Goal: Information Seeking & Learning: Learn about a topic

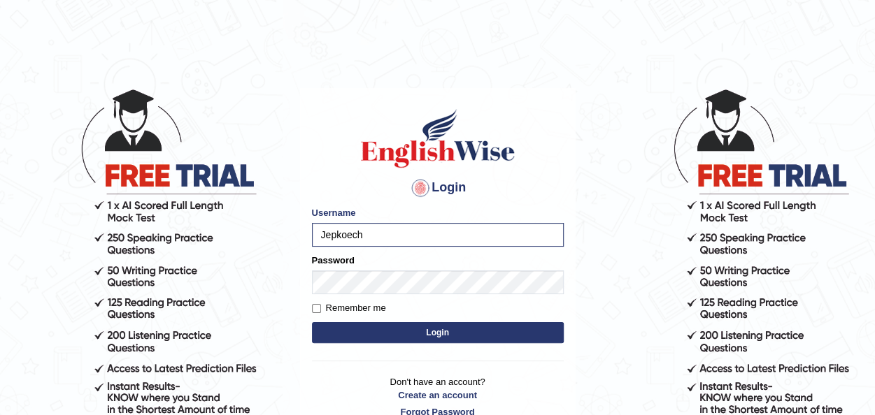
click at [417, 325] on button "Login" at bounding box center [438, 332] width 252 height 21
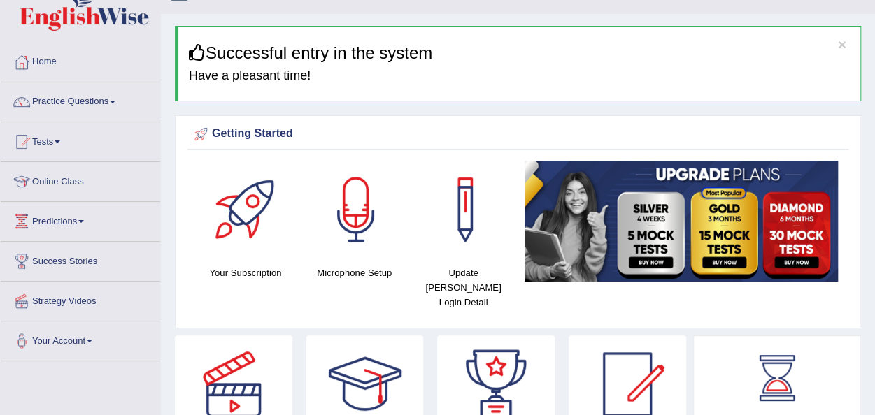
scroll to position [23, 0]
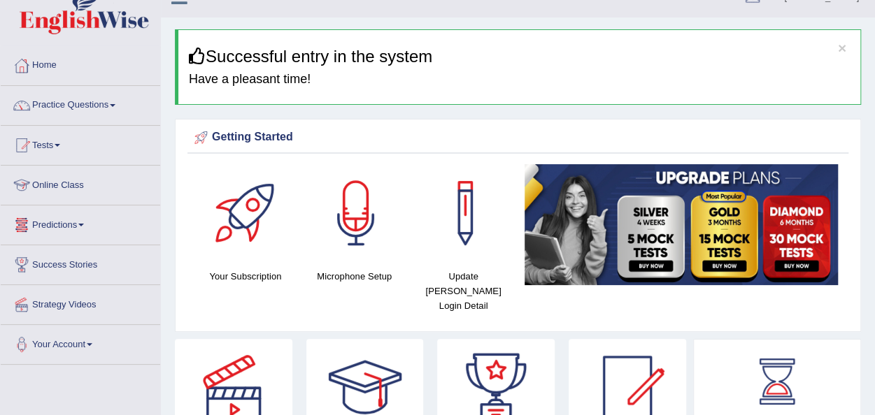
click at [64, 183] on link "Online Class" at bounding box center [80, 183] width 159 height 35
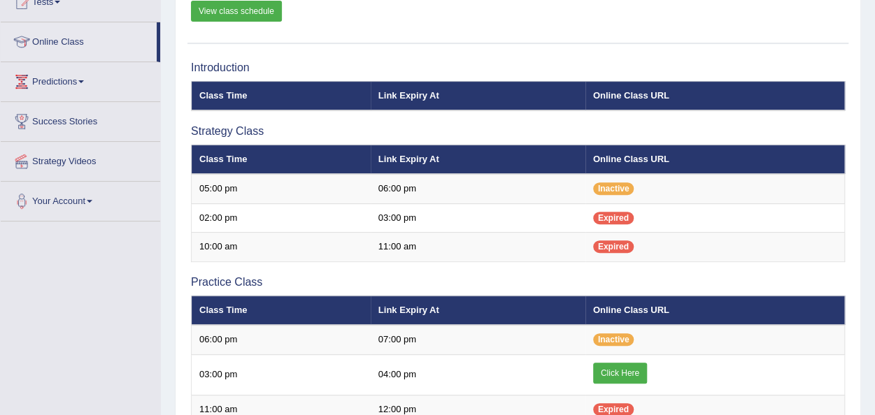
scroll to position [150, 0]
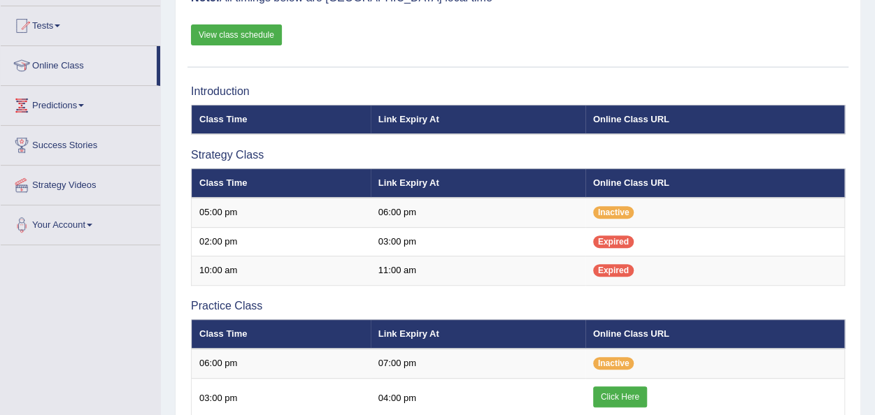
scroll to position [131, 0]
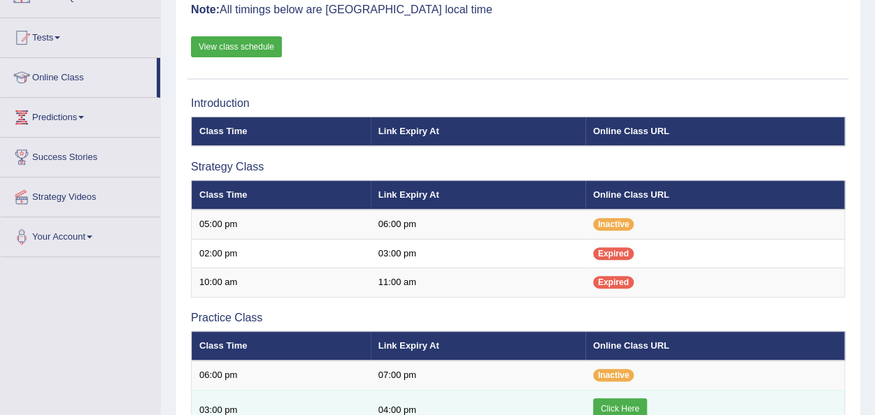
click at [631, 403] on link "Click Here" at bounding box center [620, 409] width 54 height 21
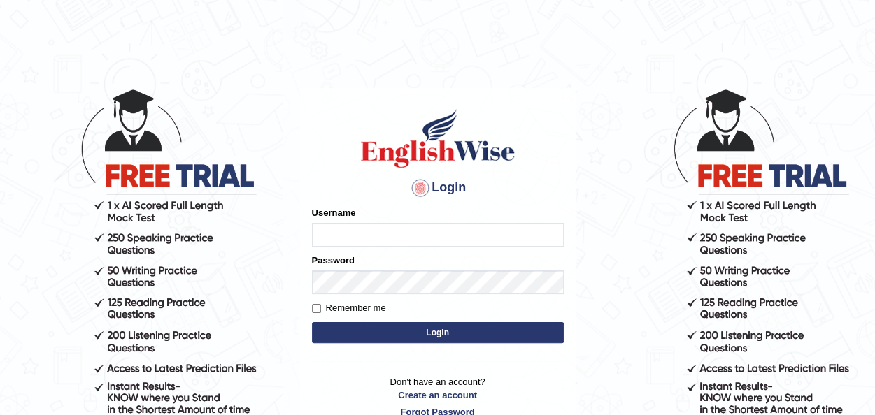
click at [332, 235] on input "Username" at bounding box center [438, 235] width 252 height 24
type input "Jepkoech"
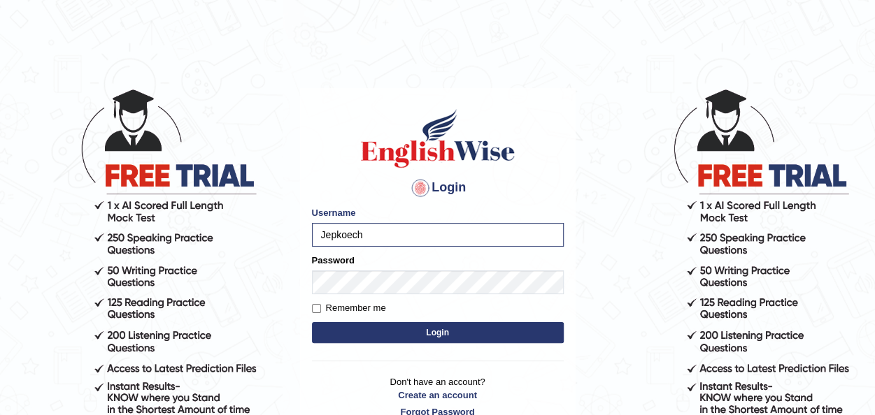
click at [417, 328] on button "Login" at bounding box center [438, 332] width 252 height 21
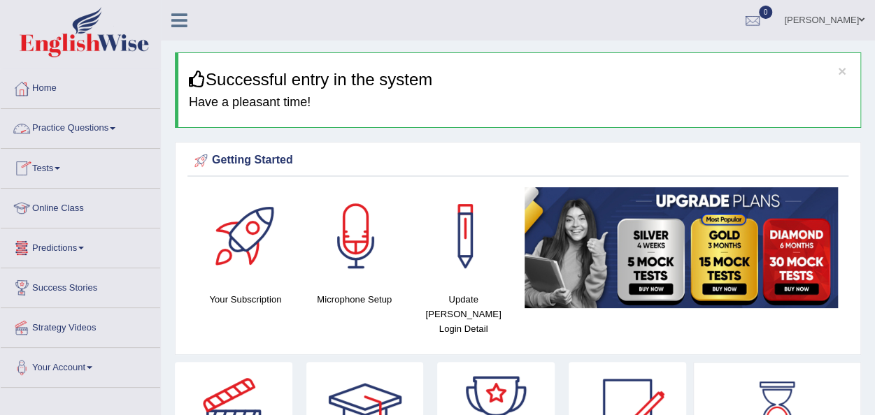
click at [120, 130] on link "Practice Questions" at bounding box center [80, 126] width 159 height 35
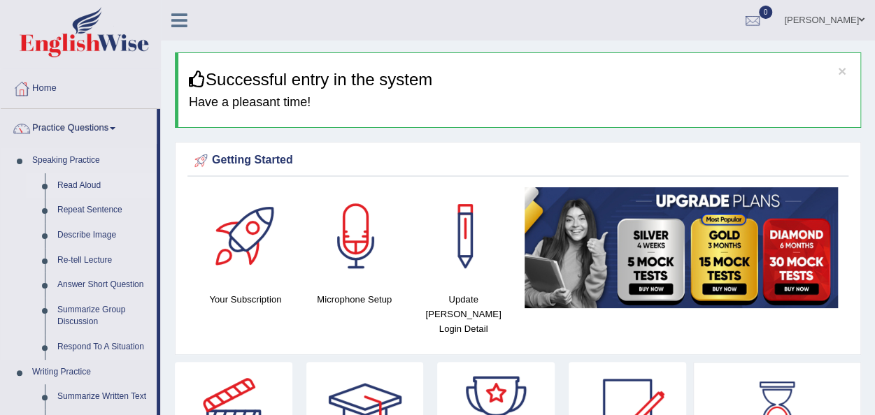
click at [88, 181] on link "Read Aloud" at bounding box center [104, 185] width 106 height 25
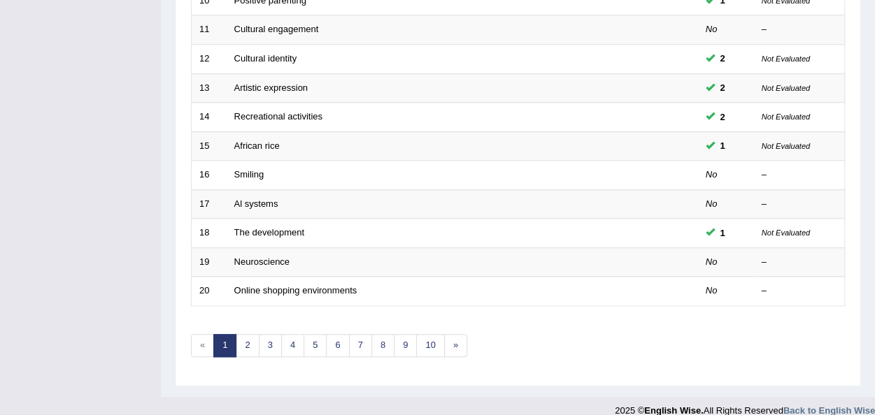
scroll to position [503, 0]
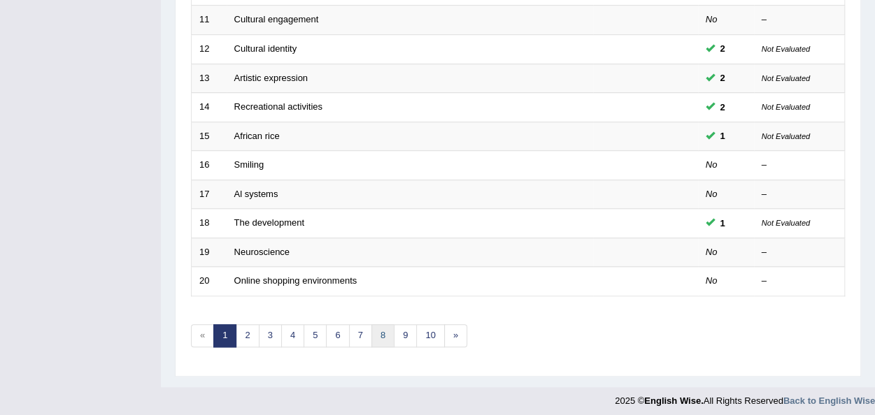
click at [376, 329] on link "8" at bounding box center [382, 335] width 23 height 23
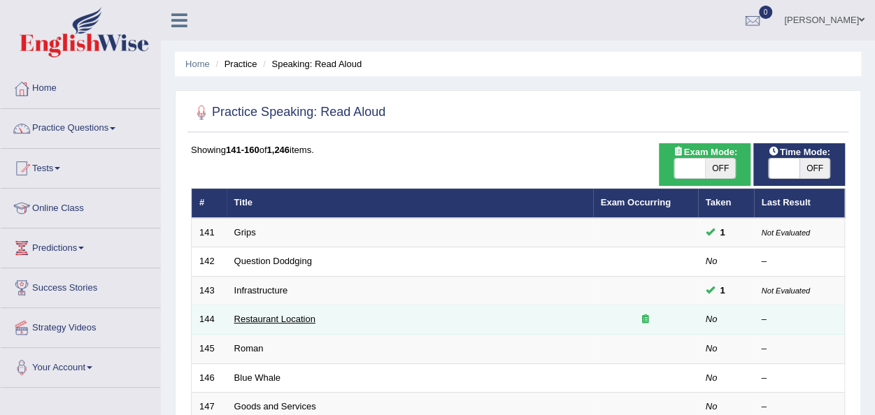
click at [280, 321] on link "Restaurant Location" at bounding box center [274, 319] width 81 height 10
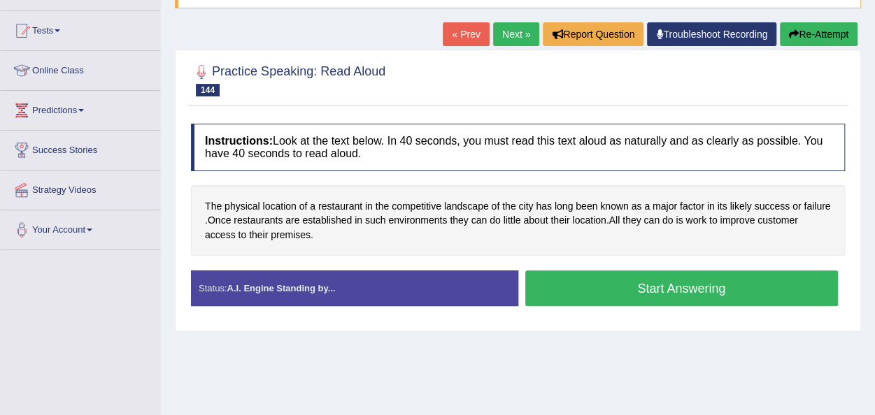
scroll to position [140, 0]
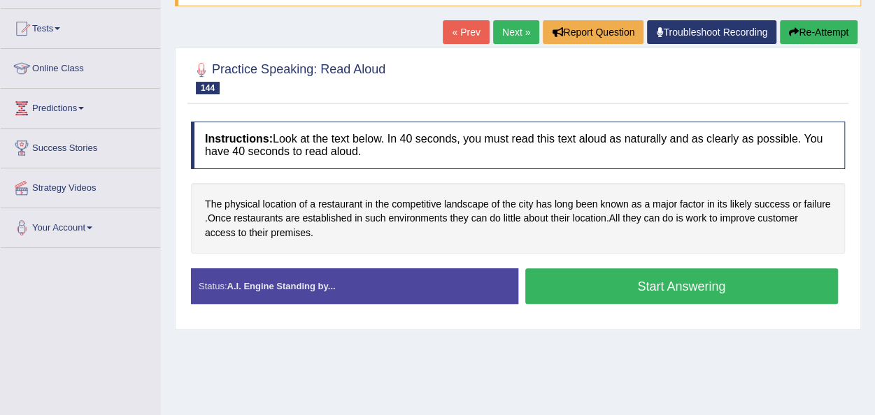
click at [579, 275] on button "Start Answering" at bounding box center [681, 286] width 313 height 36
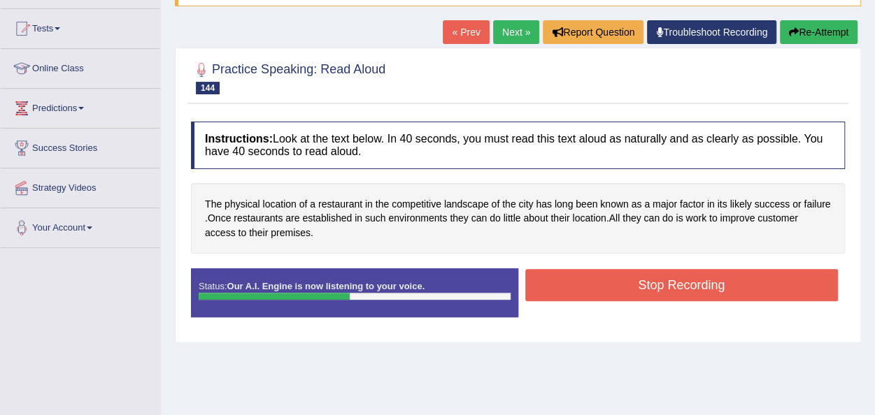
click at [579, 275] on button "Stop Recording" at bounding box center [681, 285] width 313 height 32
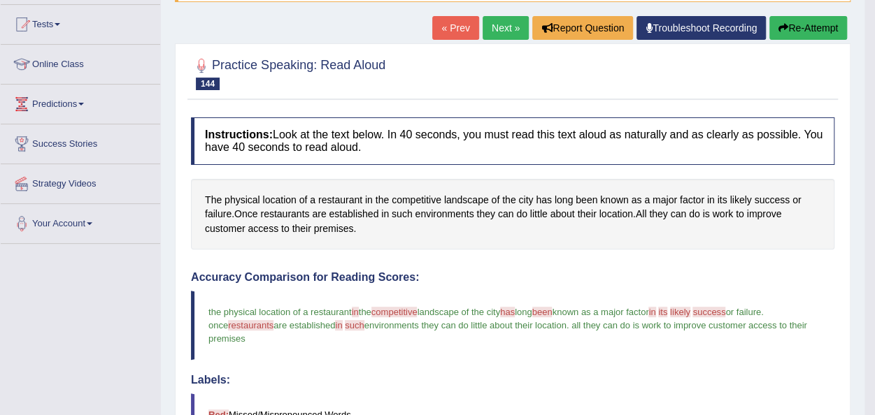
scroll to position [129, 0]
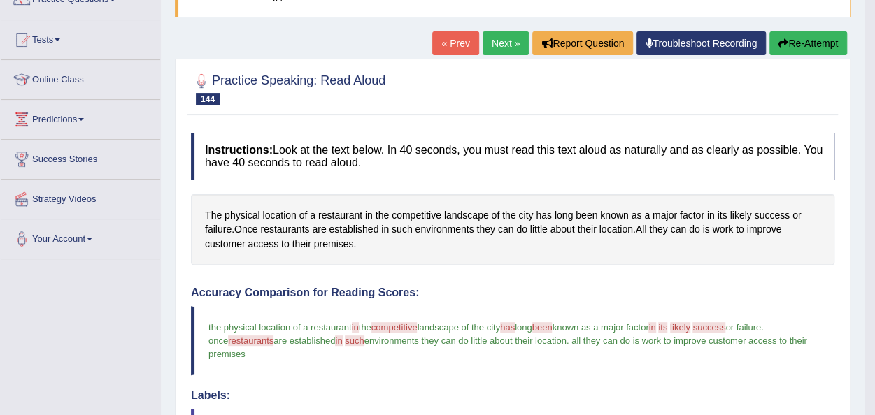
click at [496, 39] on link "Next »" at bounding box center [505, 43] width 46 height 24
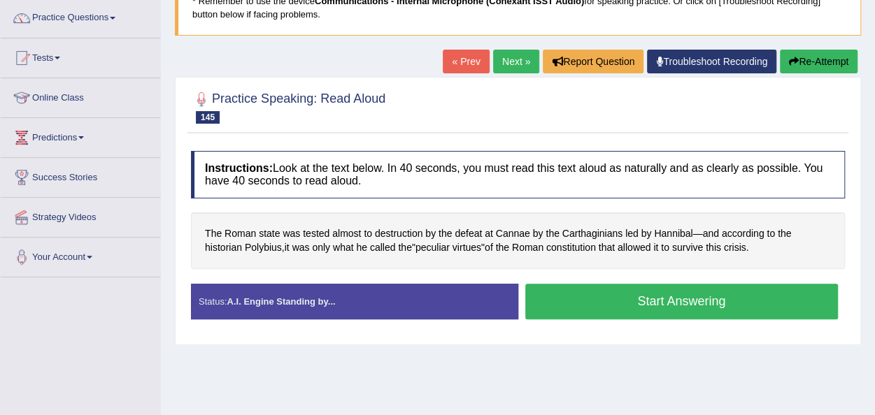
scroll to position [112, 0]
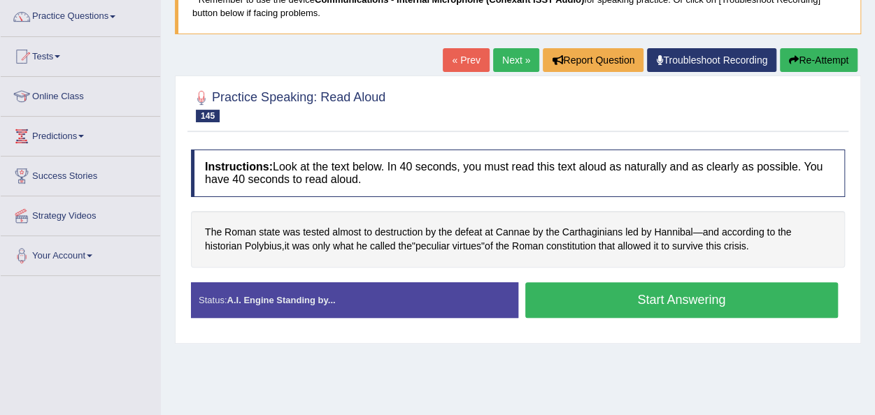
click at [512, 59] on link "Next »" at bounding box center [516, 60] width 46 height 24
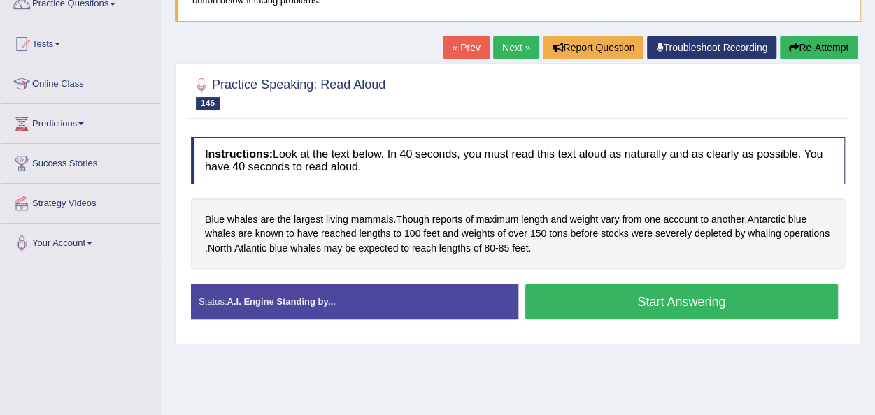
scroll to position [140, 0]
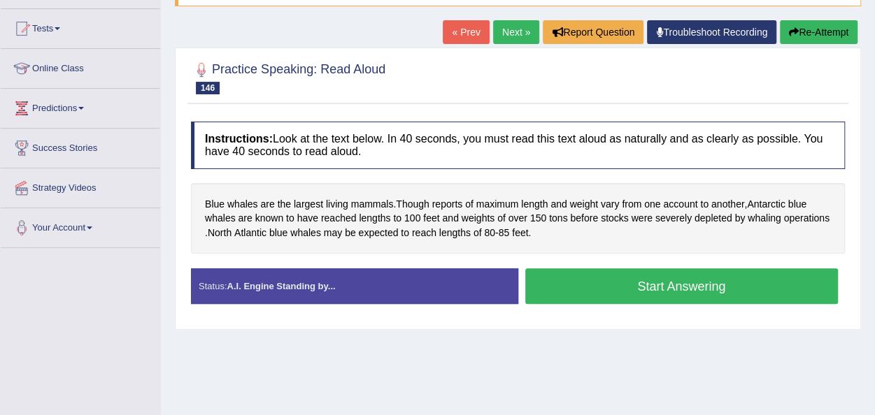
click at [548, 278] on button "Start Answering" at bounding box center [681, 286] width 313 height 36
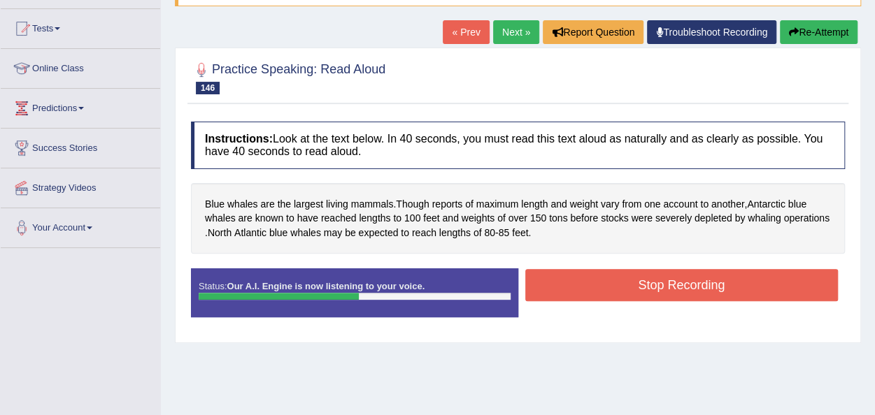
click at [548, 278] on button "Stop Recording" at bounding box center [681, 285] width 313 height 32
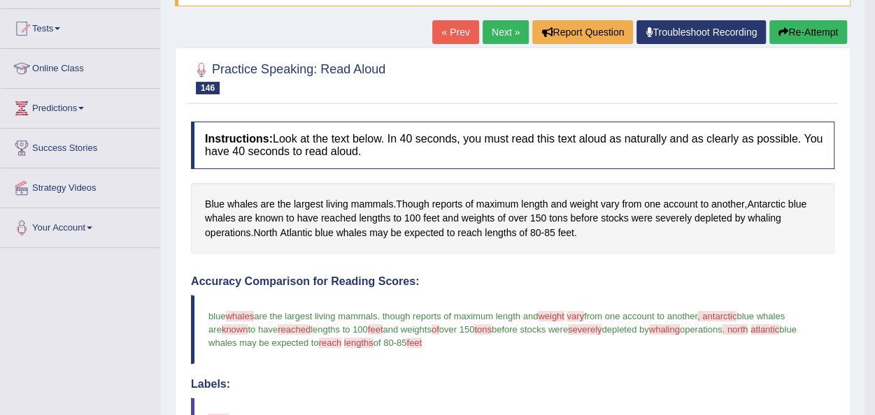
click at [499, 41] on link "Next »" at bounding box center [505, 32] width 46 height 24
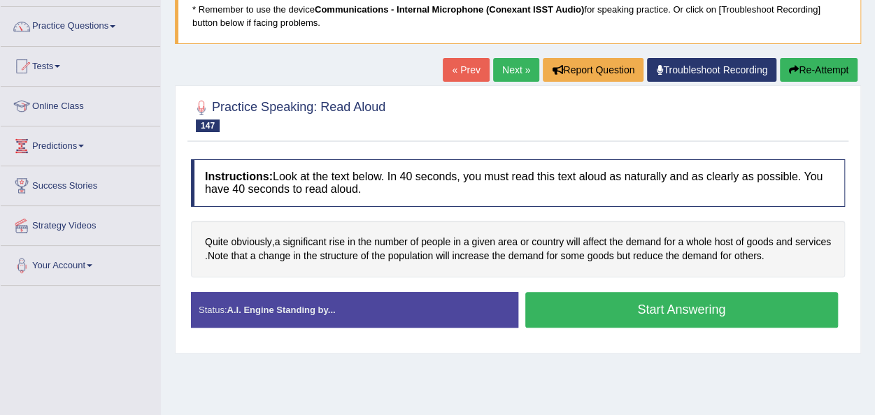
scroll to position [112, 0]
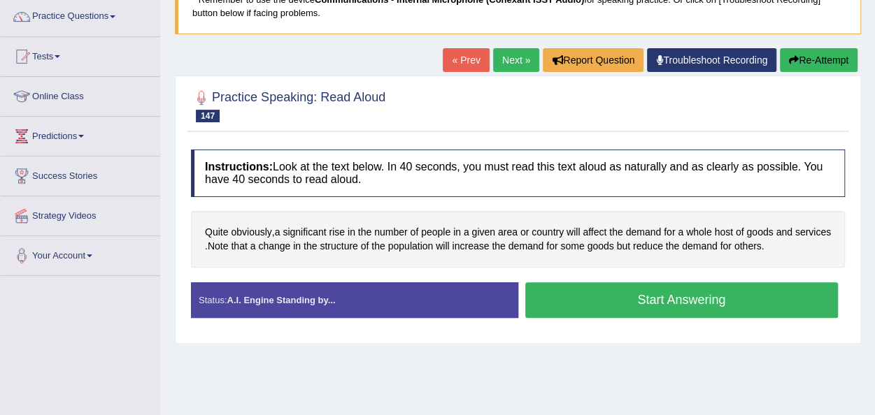
click at [596, 297] on button "Start Answering" at bounding box center [681, 300] width 313 height 36
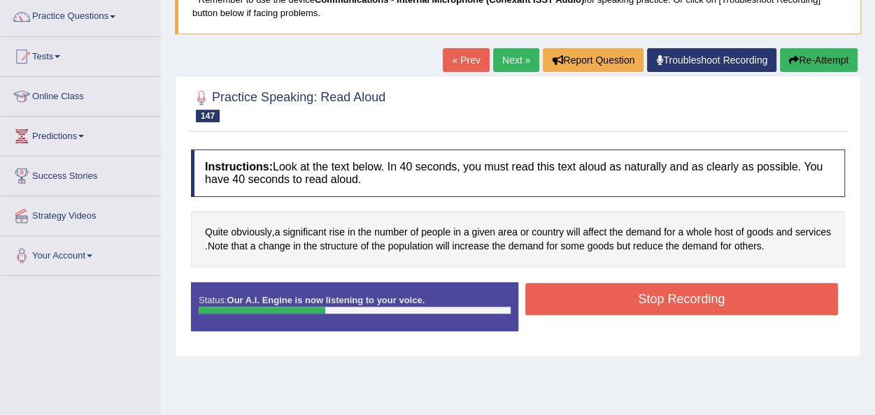
click at [596, 297] on button "Stop Recording" at bounding box center [681, 299] width 313 height 32
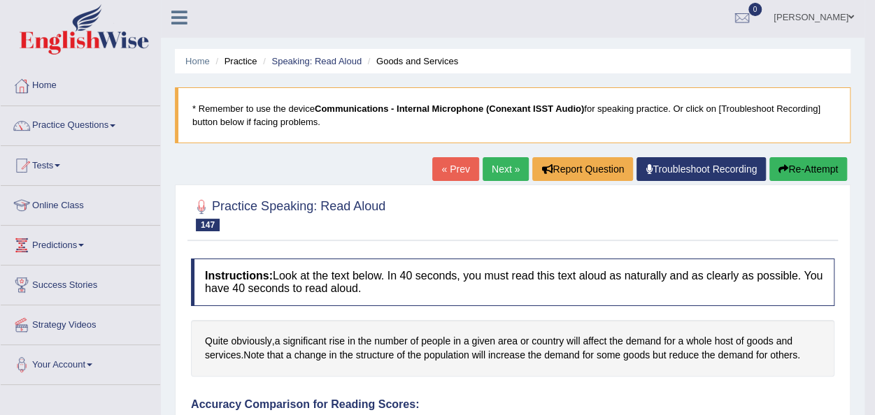
scroll to position [0, 0]
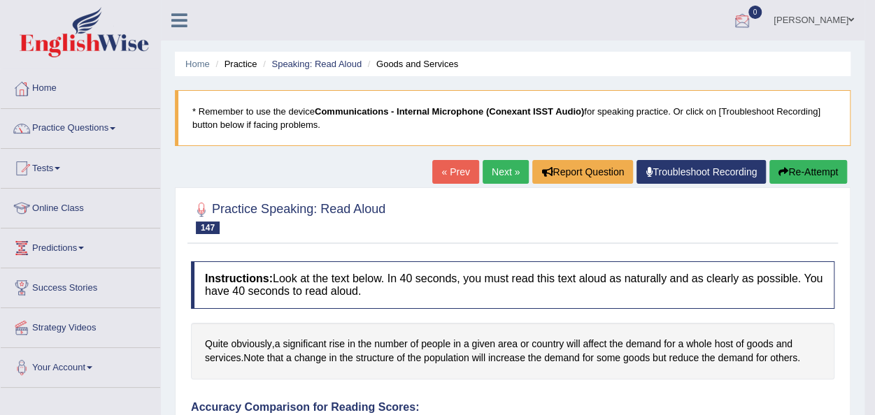
click at [752, 23] on div at bounding box center [741, 20] width 21 height 21
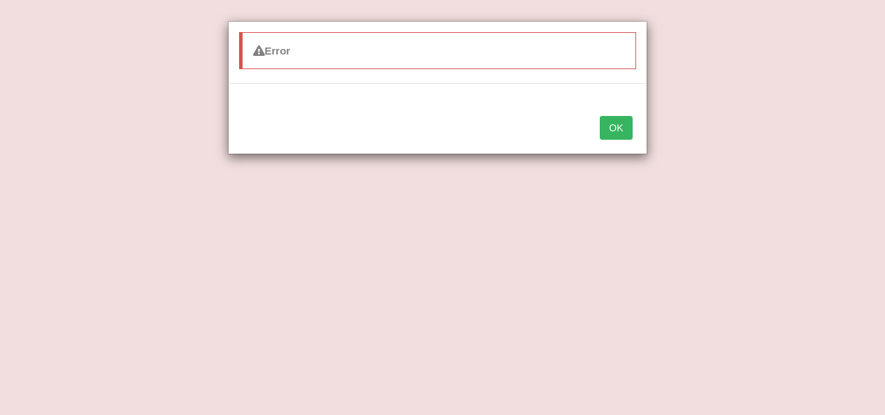
click at [611, 124] on button "OK" at bounding box center [616, 128] width 32 height 24
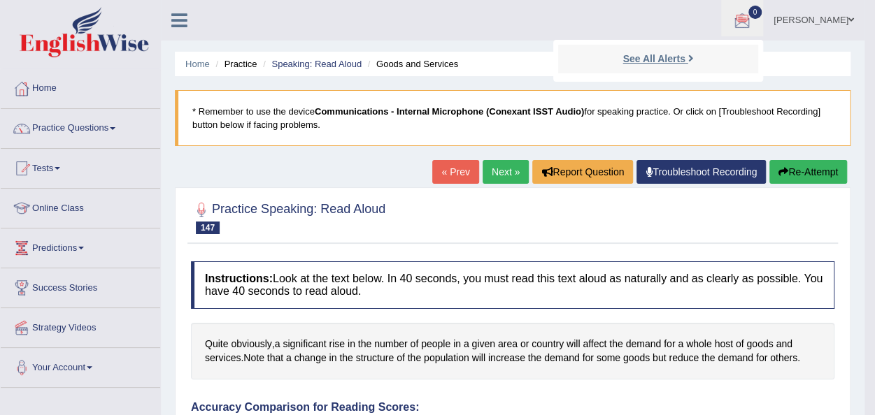
click at [666, 58] on strong "See All Alerts" at bounding box center [653, 58] width 62 height 11
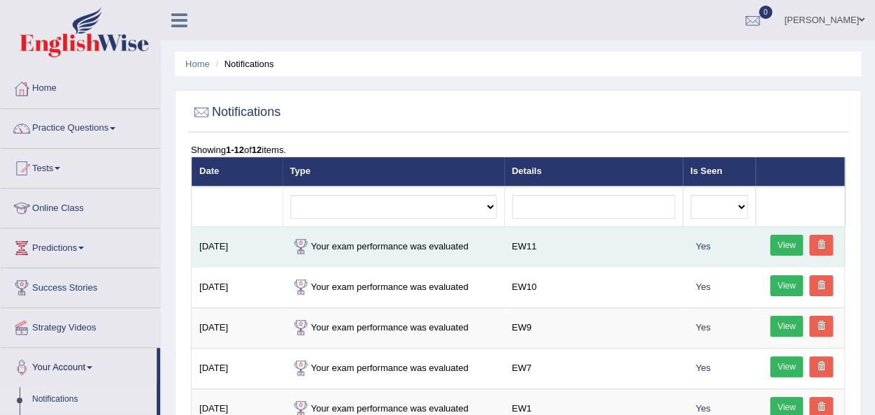
click at [777, 238] on link "View" at bounding box center [787, 245] width 34 height 21
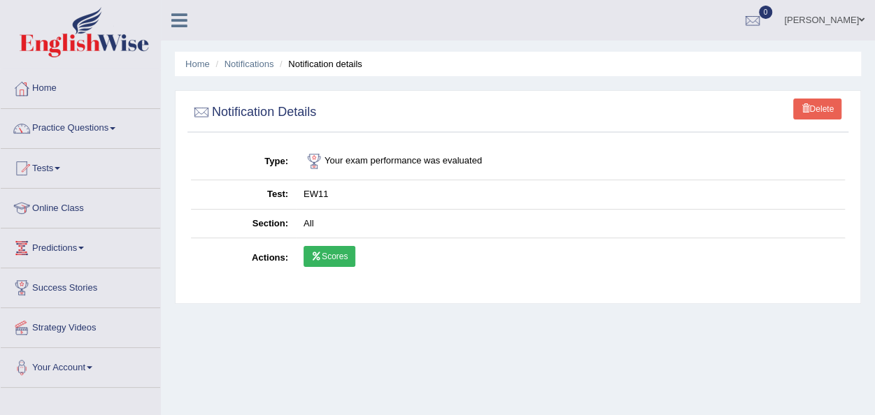
click at [327, 255] on link "Scores" at bounding box center [329, 256] width 52 height 21
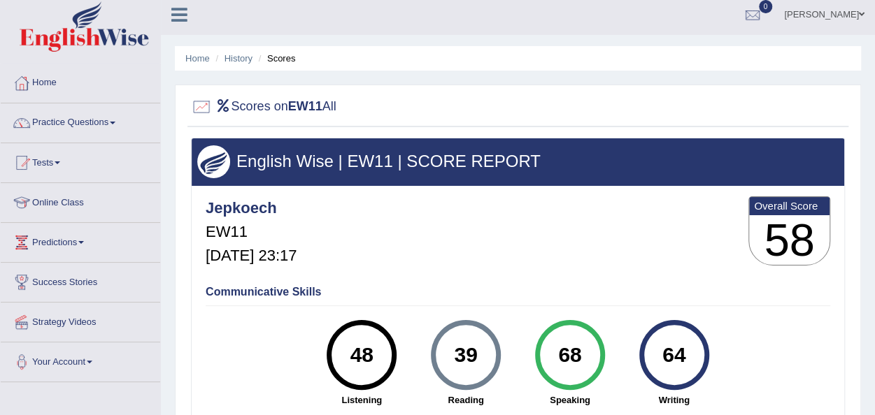
scroll to position [5, 0]
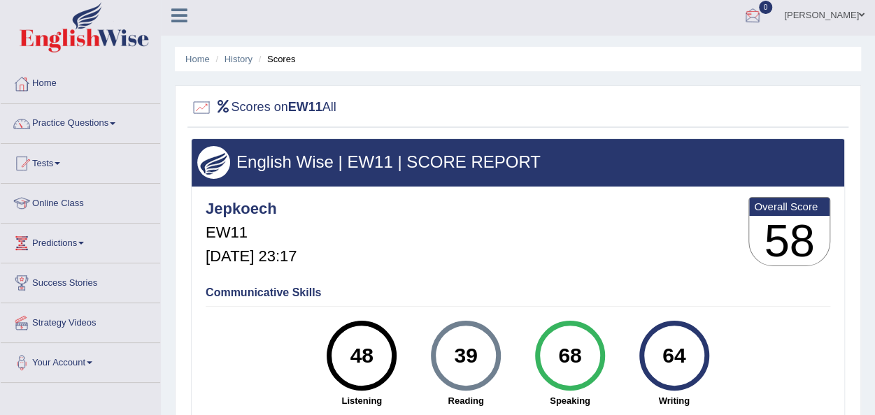
click at [763, 17] on div at bounding box center [752, 16] width 21 height 21
click at [695, 55] on strong "See All Alerts" at bounding box center [664, 53] width 62 height 11
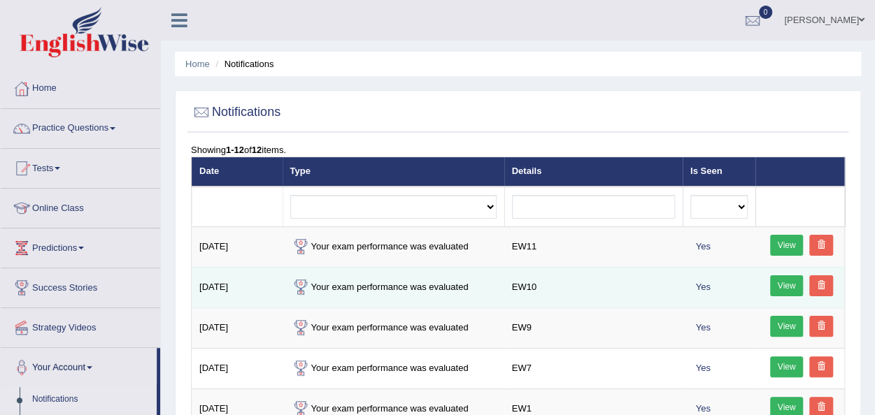
click at [789, 287] on link "View" at bounding box center [787, 285] width 34 height 21
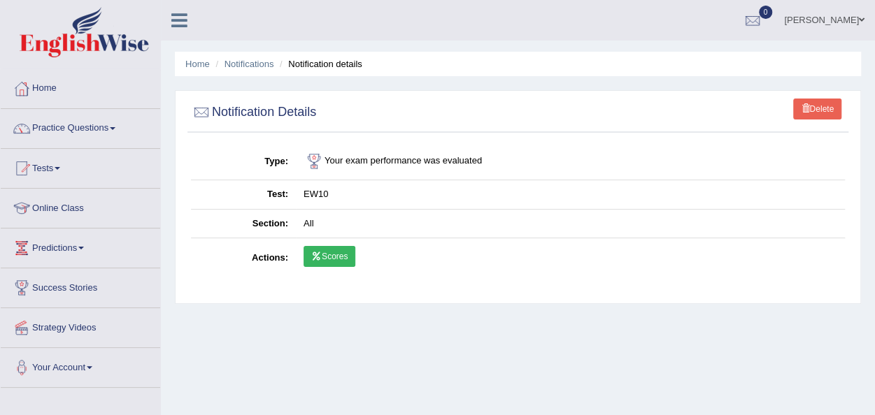
click at [320, 257] on icon at bounding box center [316, 256] width 10 height 8
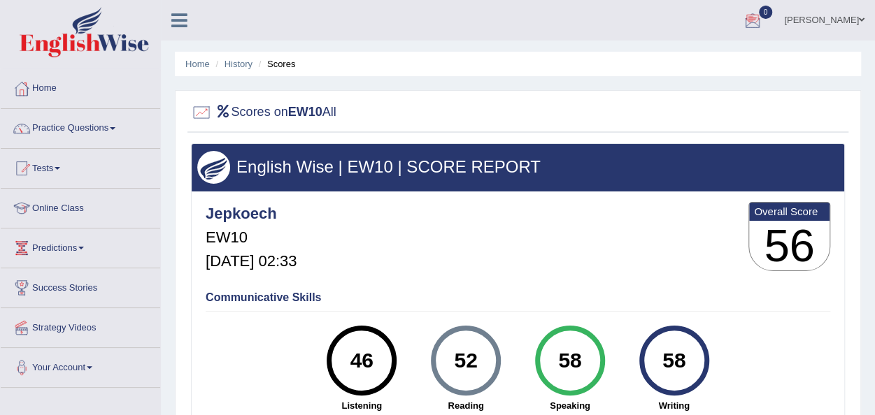
click at [763, 16] on div at bounding box center [752, 20] width 21 height 21
click at [693, 62] on strong "See All Alerts" at bounding box center [664, 58] width 62 height 11
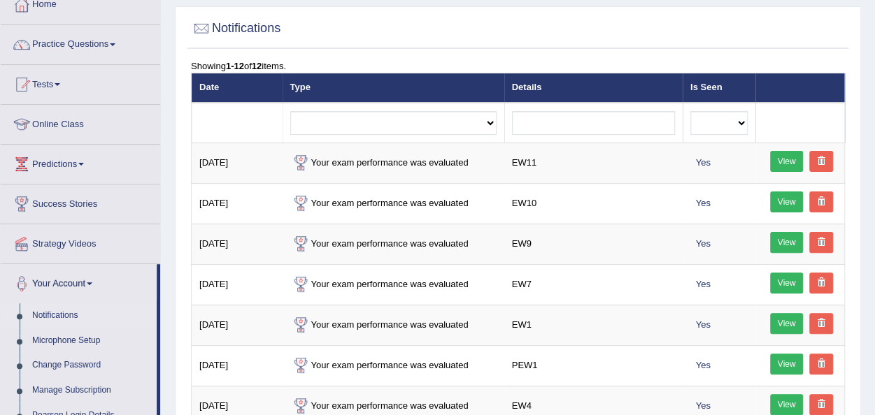
scroll to position [112, 0]
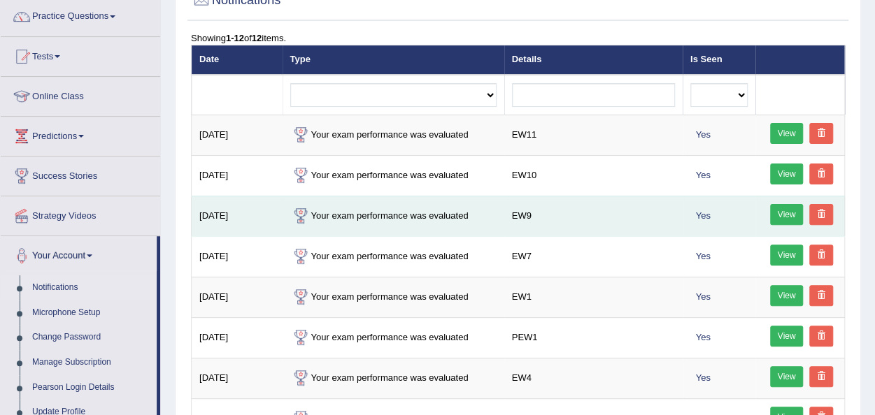
click at [786, 210] on link "View" at bounding box center [787, 214] width 34 height 21
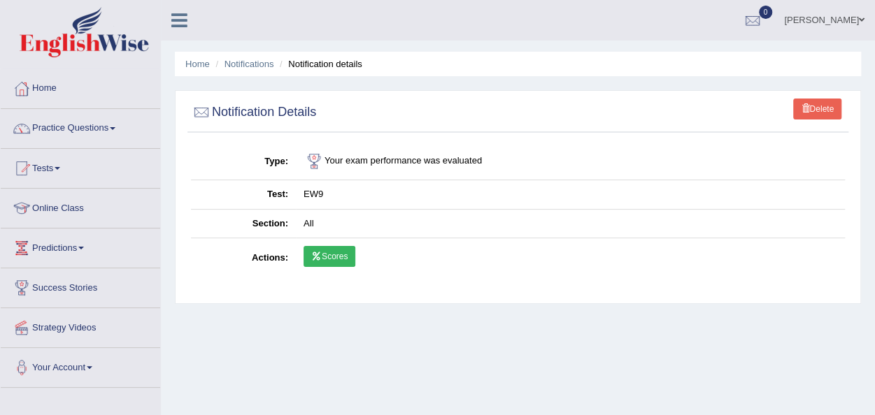
click at [320, 252] on icon at bounding box center [316, 256] width 10 height 8
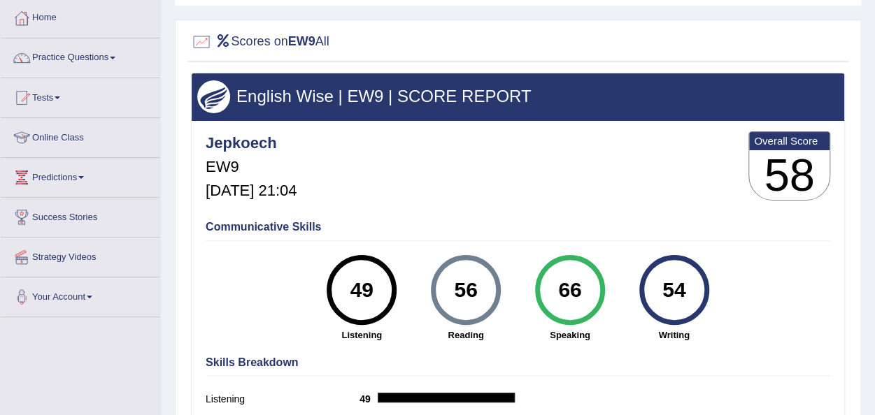
scroll to position [67, 0]
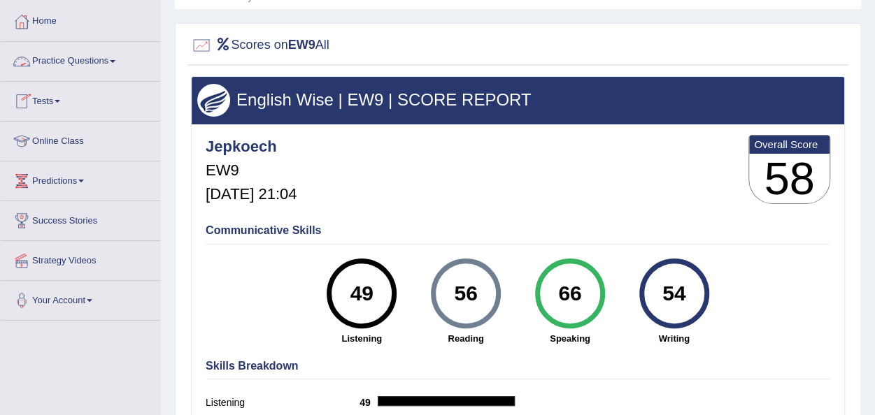
click at [112, 58] on link "Practice Questions" at bounding box center [80, 59] width 159 height 35
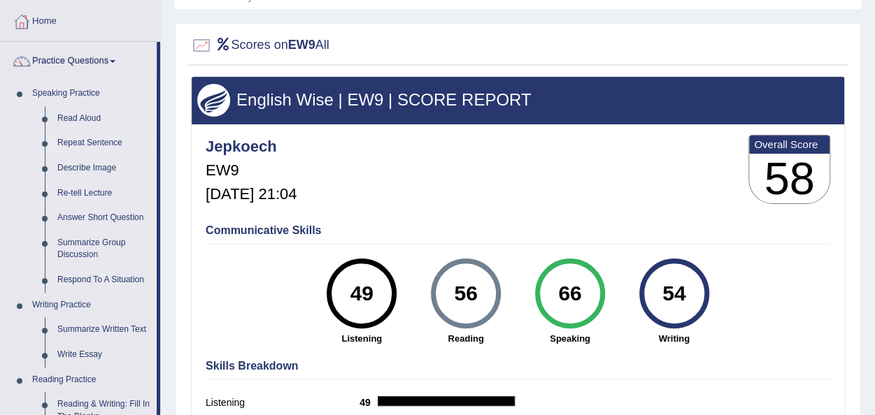
click at [85, 143] on link "Repeat Sentence" at bounding box center [104, 143] width 106 height 25
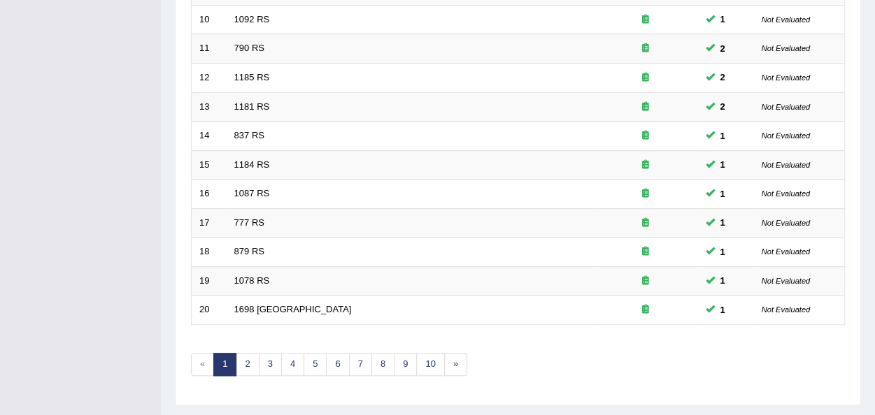
scroll to position [475, 0]
click at [289, 356] on link "4" at bounding box center [292, 363] width 23 height 23
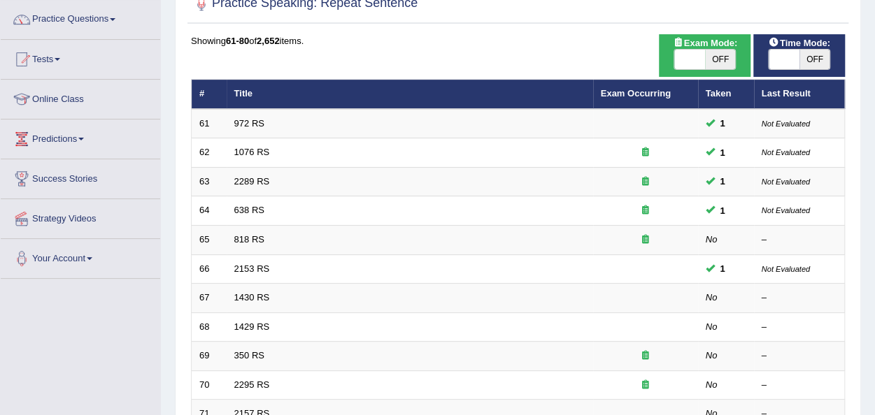
scroll to position [112, 0]
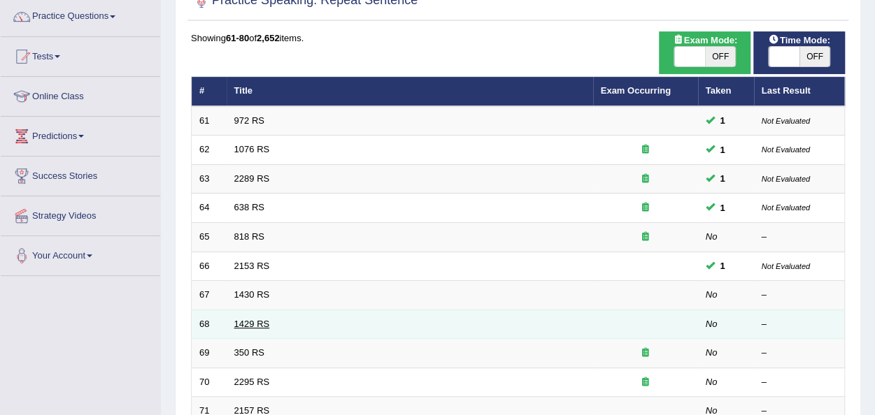
click at [243, 320] on link "1429 RS" at bounding box center [252, 324] width 36 height 10
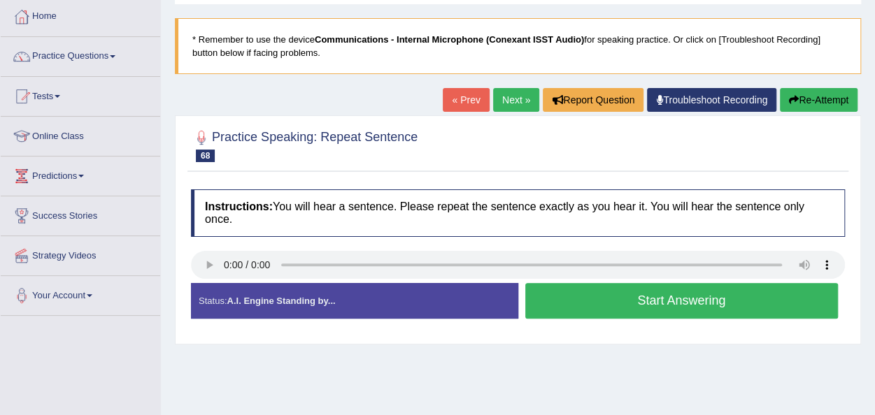
scroll to position [84, 0]
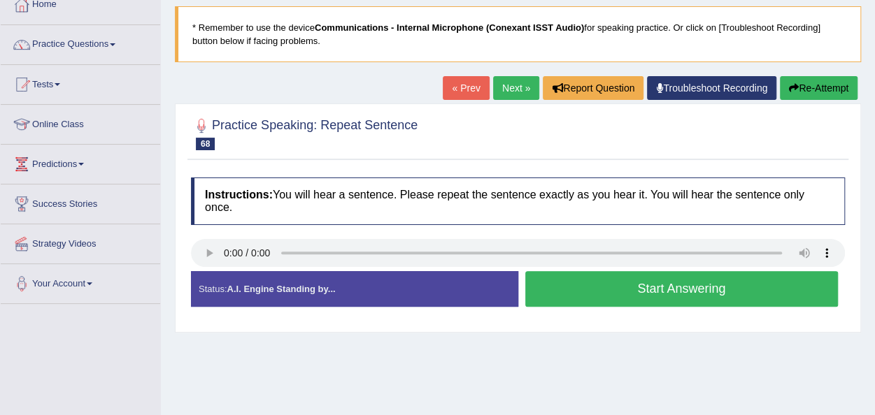
click at [519, 89] on link "Next »" at bounding box center [516, 88] width 46 height 24
